Goal: Register for event/course

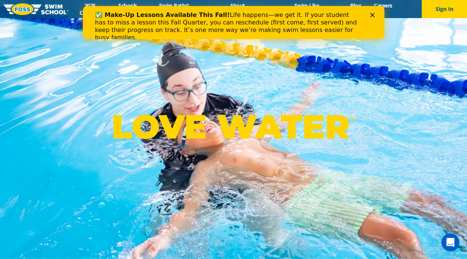
click at [375, 15] on div "Close" at bounding box center [374, 15] width 8 height 5
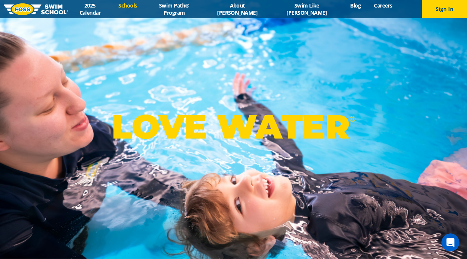
click at [144, 9] on link "Schools" at bounding box center [128, 5] width 32 height 7
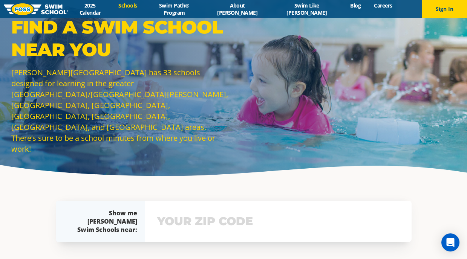
click at [220, 222] on input "text" at bounding box center [278, 222] width 246 height 22
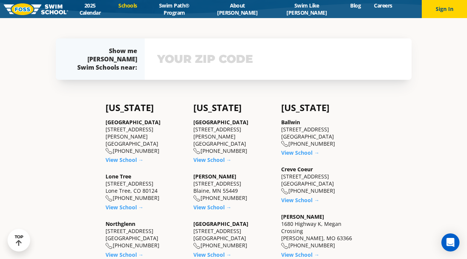
scroll to position [163, 0]
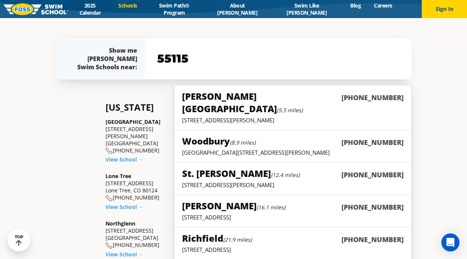
type input "55115"
click at [219, 94] on h5 "[PERSON_NAME][GEOGRAPHIC_DATA] (5.5 miles)" at bounding box center [261, 102] width 159 height 25
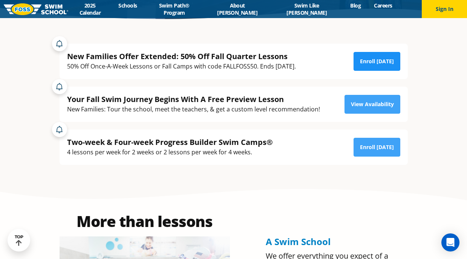
scroll to position [156, 0]
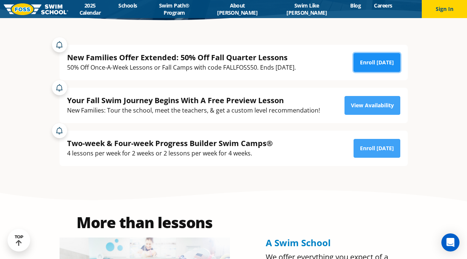
click at [376, 69] on link "Enroll [DATE]" at bounding box center [377, 62] width 47 height 19
